Goal: Find specific page/section: Find specific page/section

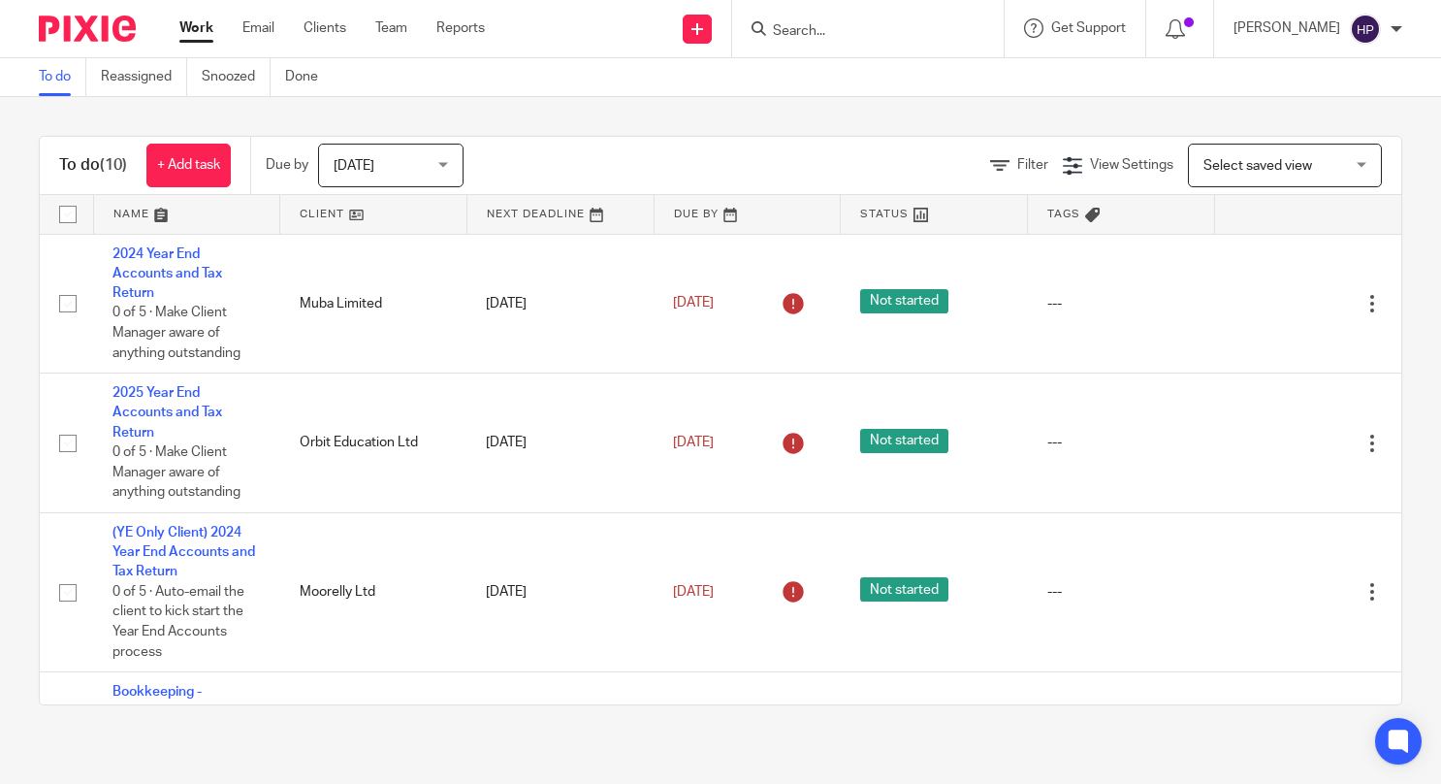
click at [919, 35] on input "Search" at bounding box center [858, 31] width 175 height 17
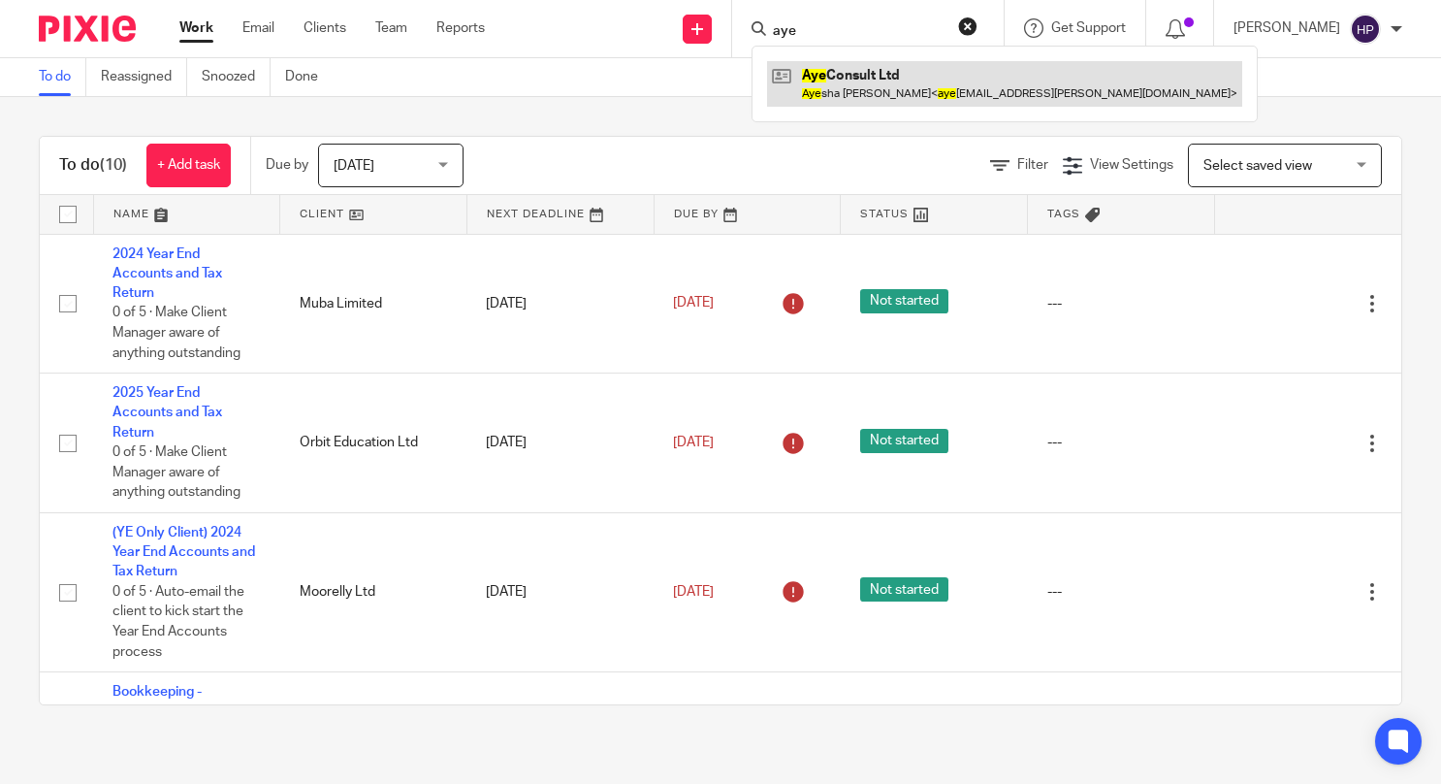
type input "aye"
click at [931, 64] on link at bounding box center [1004, 83] width 475 height 45
click at [904, 89] on link at bounding box center [1004, 83] width 475 height 45
